Goal: Find contact information: Find contact information

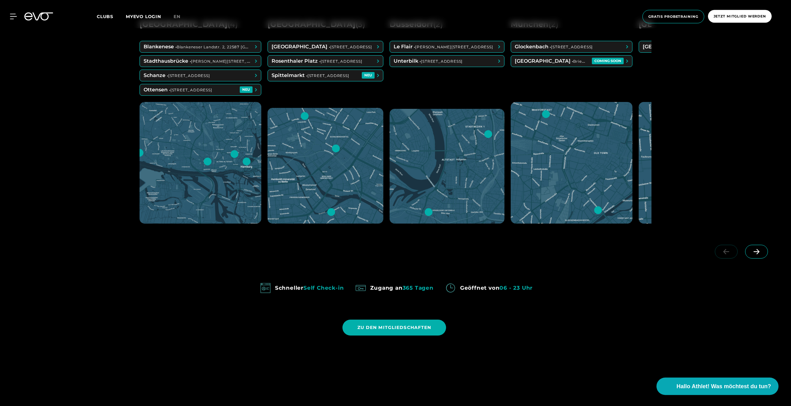
scroll to position [474, 0]
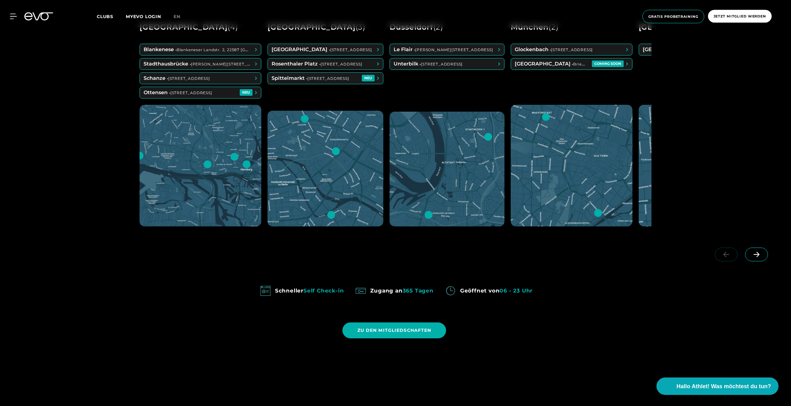
click at [758, 258] on icon at bounding box center [756, 254] width 6 height 5
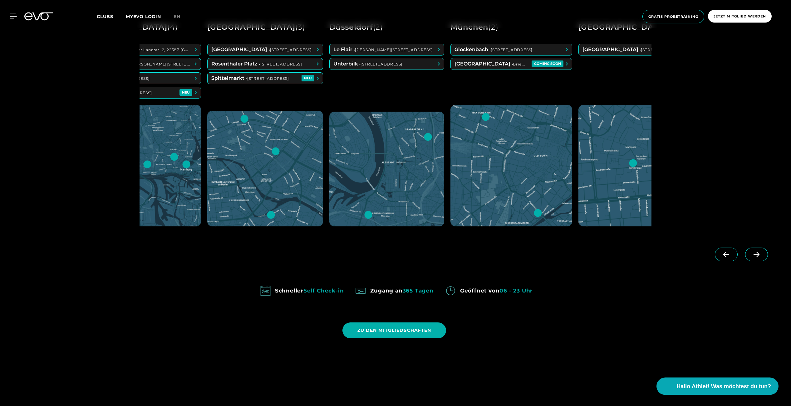
scroll to position [0, 61]
click at [759, 258] on icon at bounding box center [756, 255] width 11 height 6
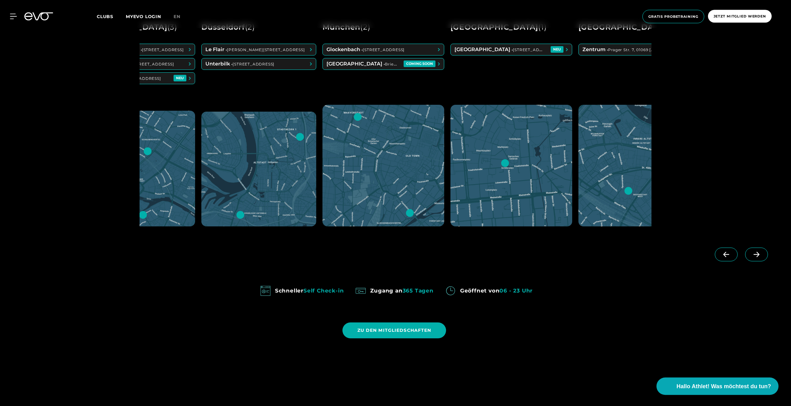
scroll to position [0, 189]
click at [759, 258] on icon at bounding box center [756, 255] width 11 height 6
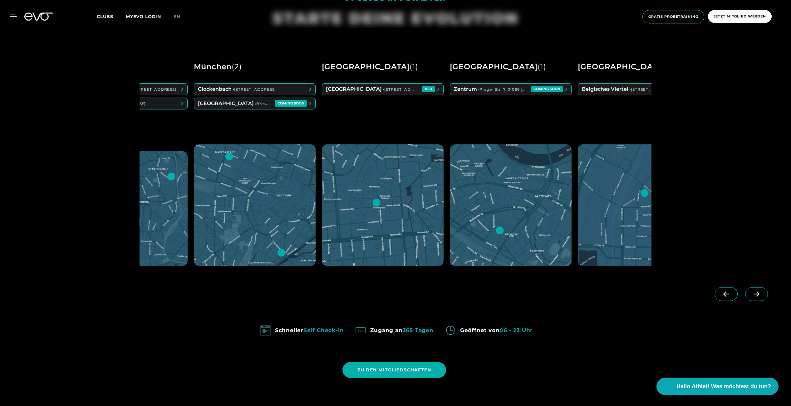
scroll to position [438, 0]
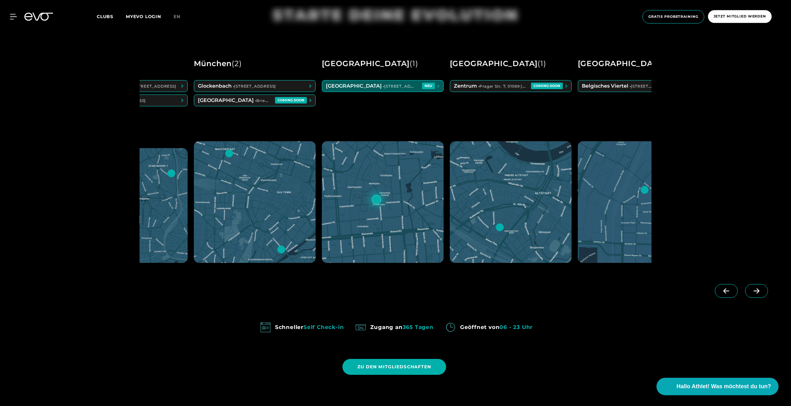
click at [410, 86] on span at bounding box center [382, 86] width 121 height 11
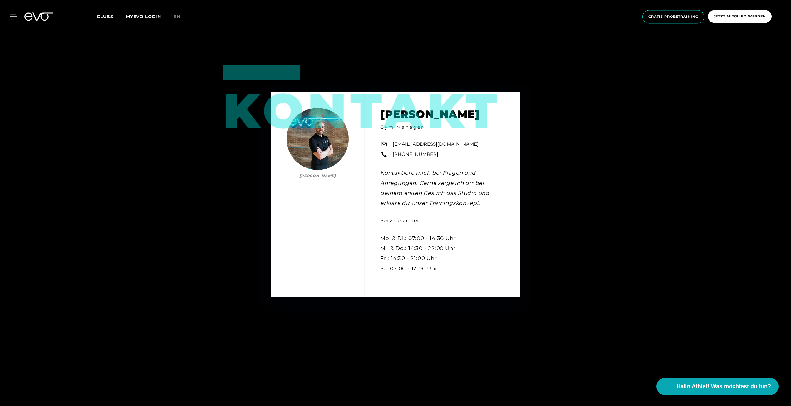
scroll to position [2341, 0]
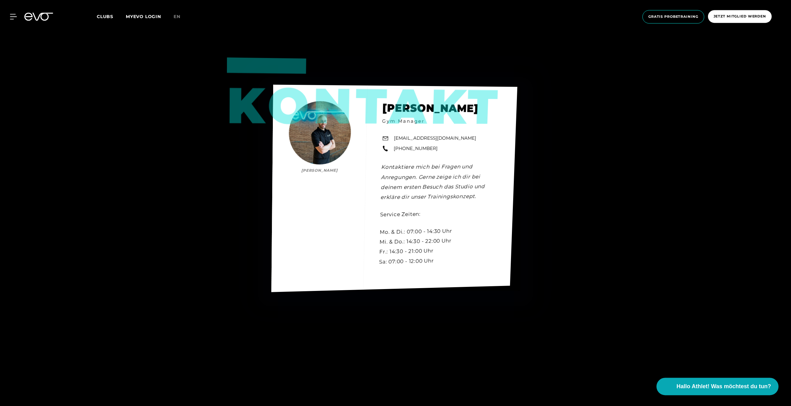
click at [329, 145] on div "Kontakt [PERSON_NAME] Manager [EMAIL_ADDRESS][DOMAIN_NAME] [PHONE_NUMBER] Konta…" at bounding box center [394, 189] width 246 height 208
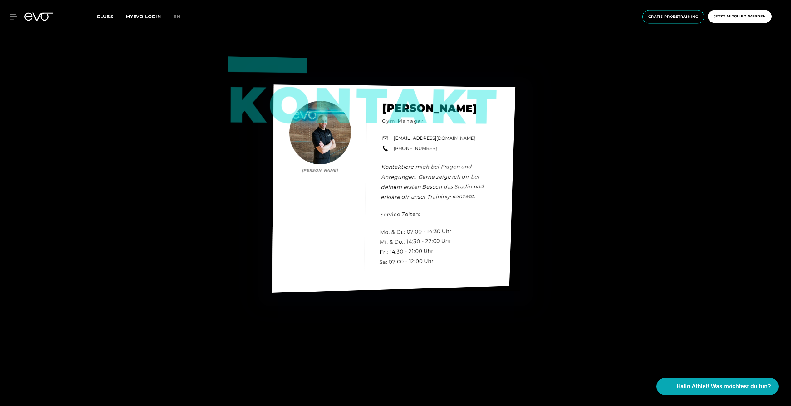
click at [310, 140] on div "Kontakt [PERSON_NAME] Manager [EMAIL_ADDRESS][DOMAIN_NAME] [PHONE_NUMBER] Konta…" at bounding box center [393, 188] width 243 height 209
click at [321, 150] on div "Kontakt [PERSON_NAME] Manager [EMAIL_ADDRESS][DOMAIN_NAME] [PHONE_NUMBER] Konta…" at bounding box center [394, 188] width 244 height 209
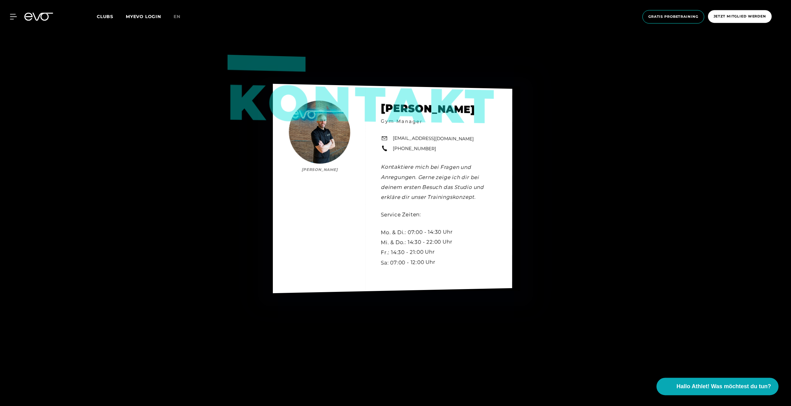
click at [331, 188] on div "Kontakt [PERSON_NAME] Manager [EMAIL_ADDRESS][DOMAIN_NAME] [PHONE_NUMBER] Konta…" at bounding box center [392, 189] width 239 height 210
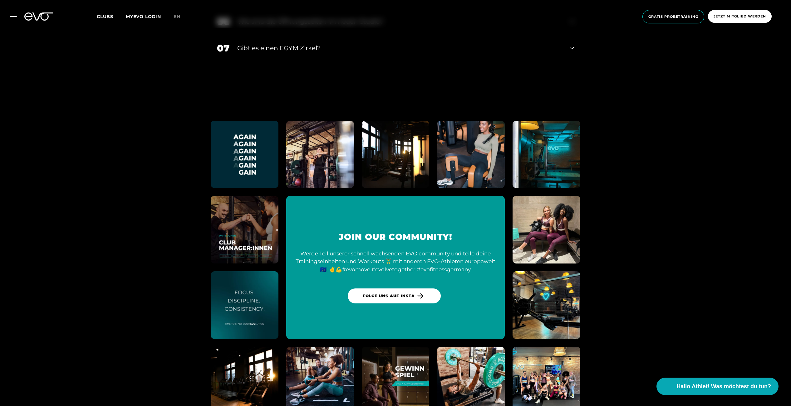
scroll to position [3350, 0]
